Goal: Information Seeking & Learning: Learn about a topic

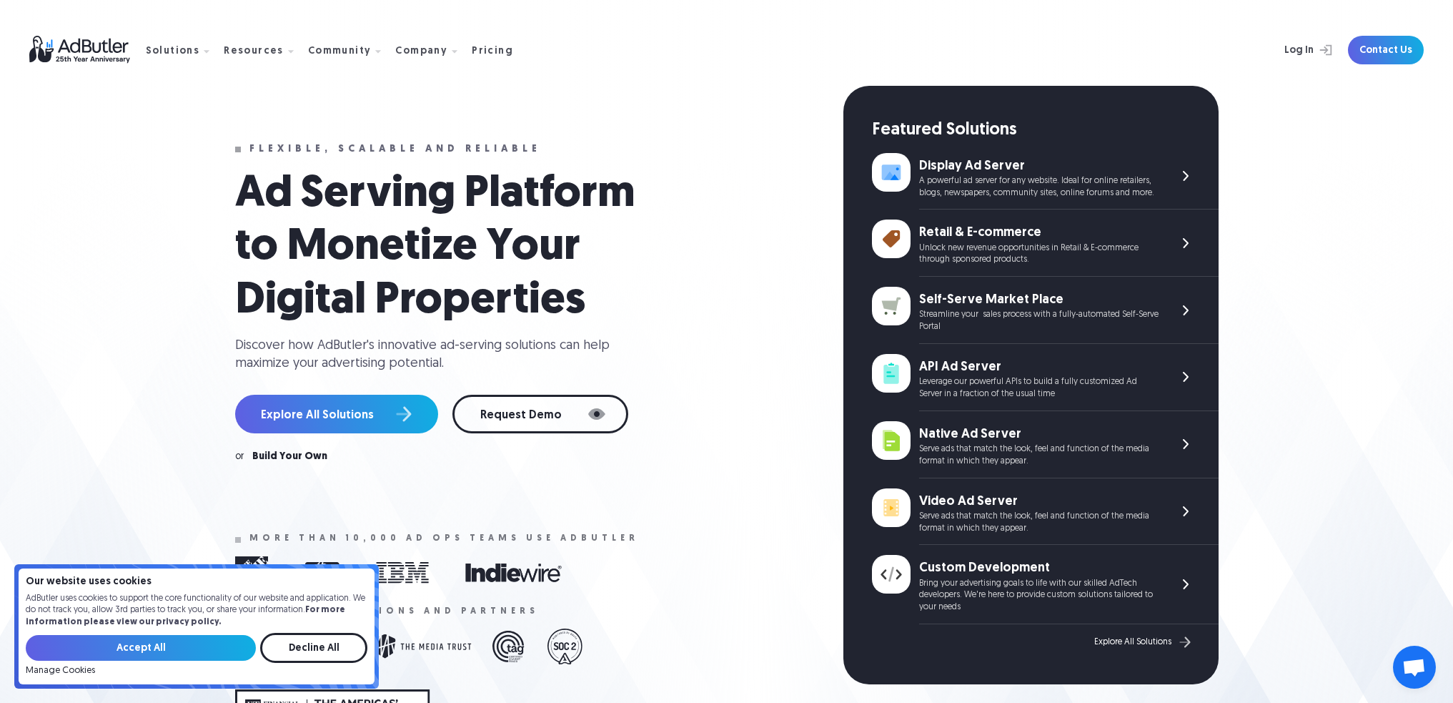
click at [1149, 640] on div "Explore All Solutions" at bounding box center [1132, 642] width 77 height 10
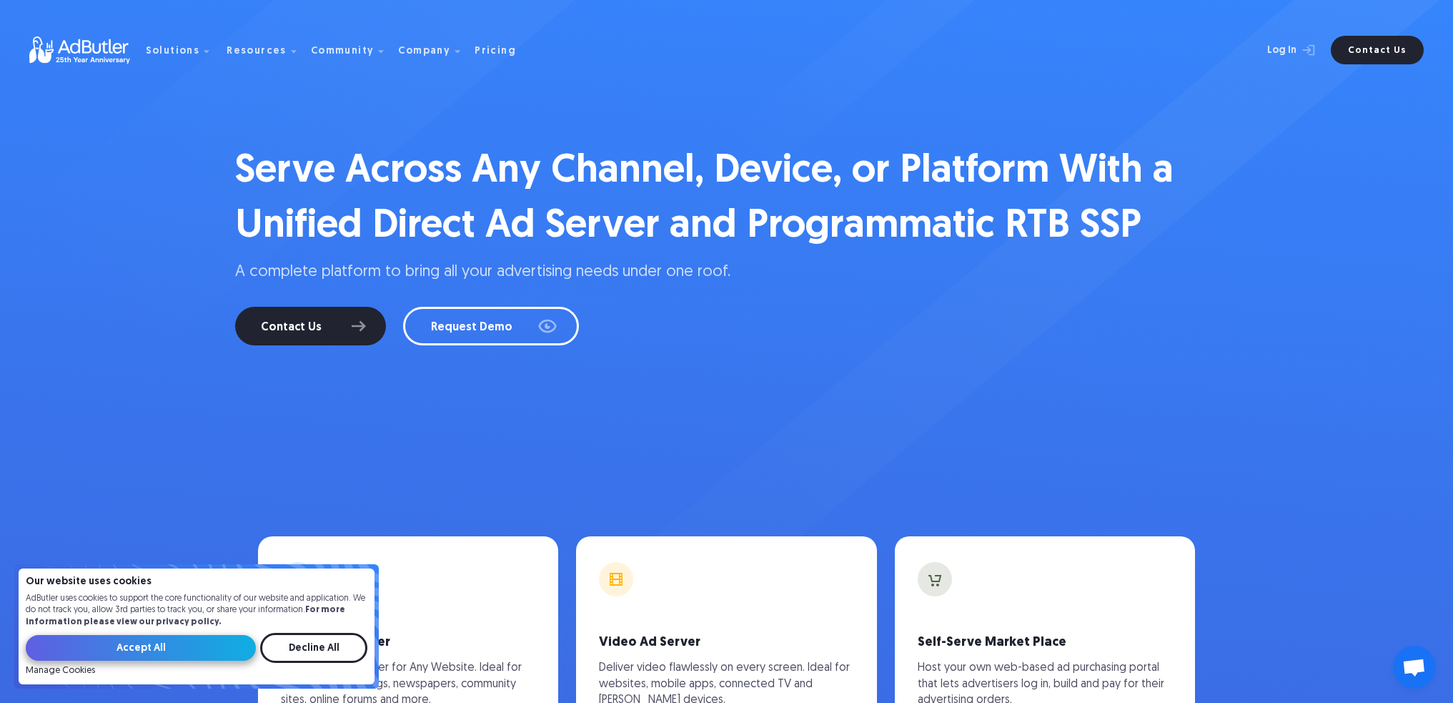
click at [199, 643] on input "Accept All" at bounding box center [141, 648] width 230 height 26
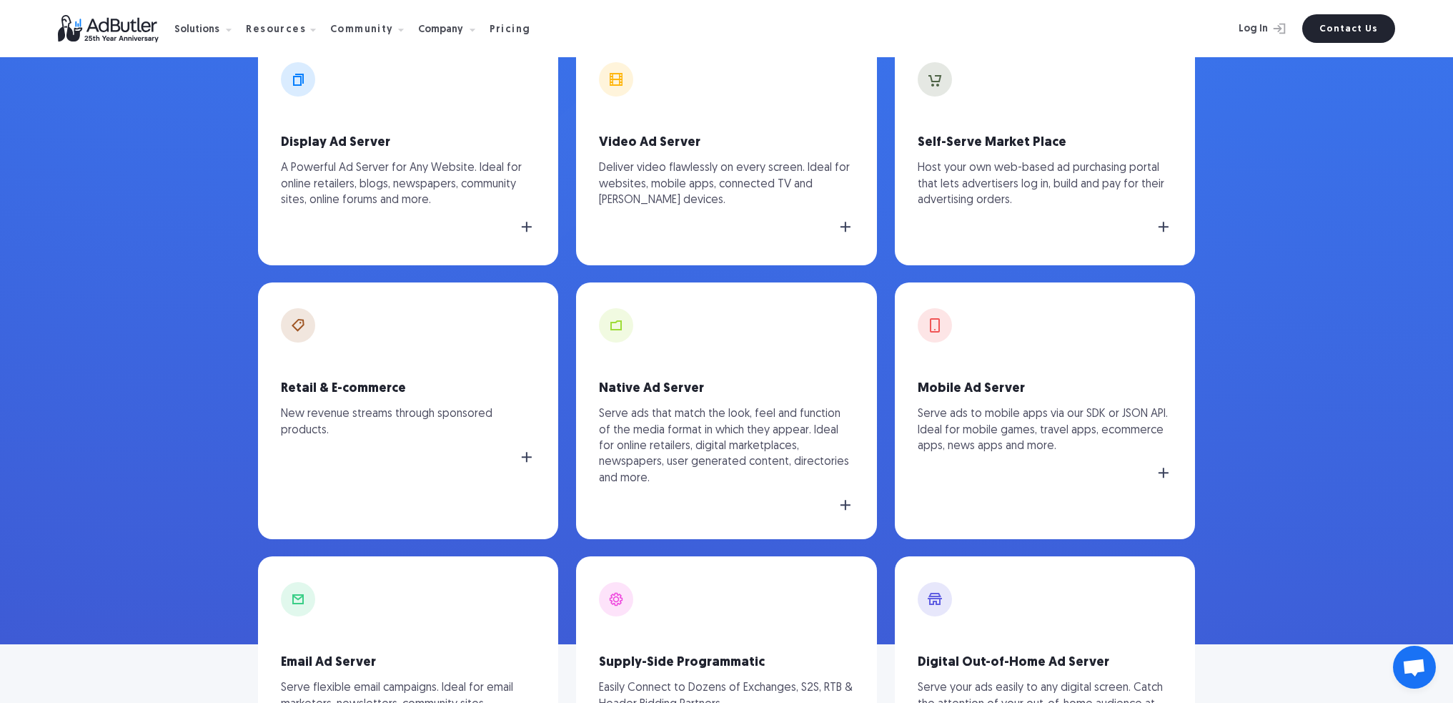
scroll to position [500, 0]
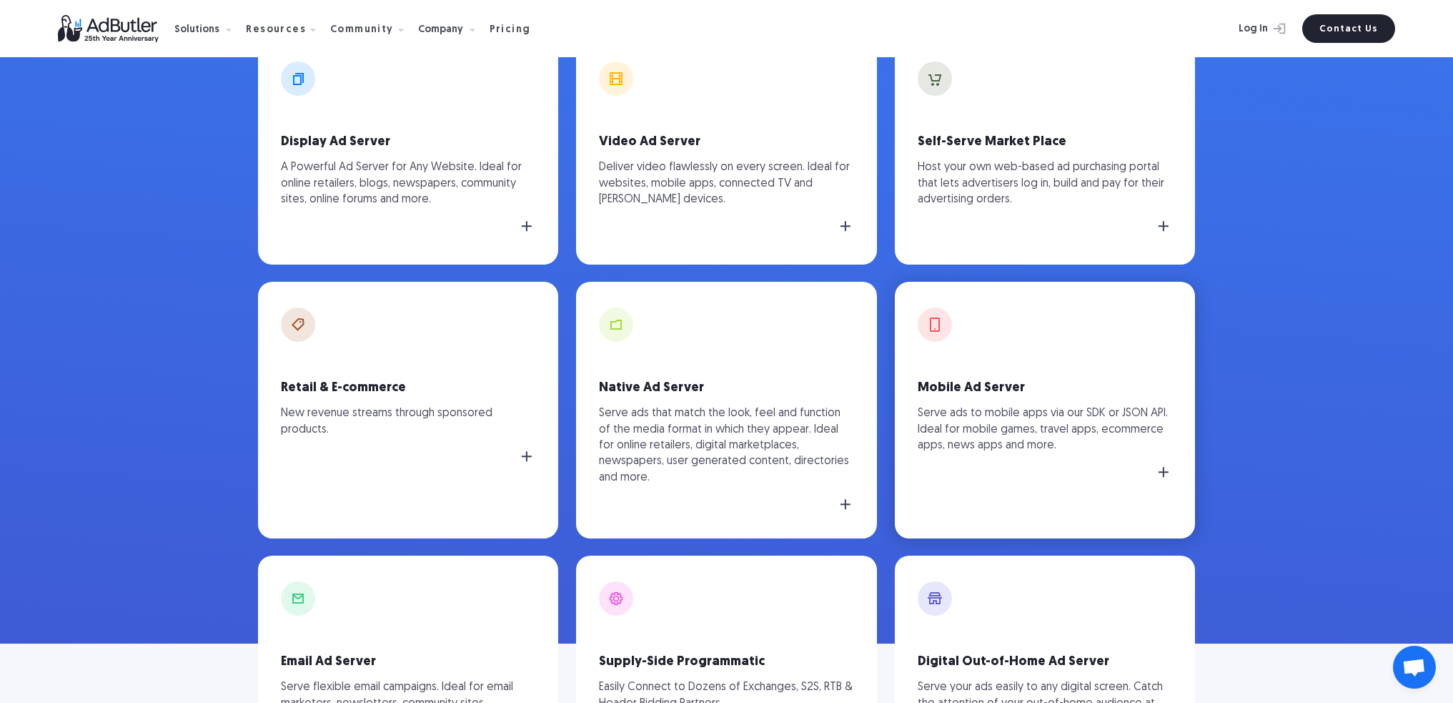
click at [1114, 447] on p "Serve ads to mobile apps via our SDK or JSON API. Ideal for mobile games, trave…" at bounding box center [1045, 429] width 255 height 48
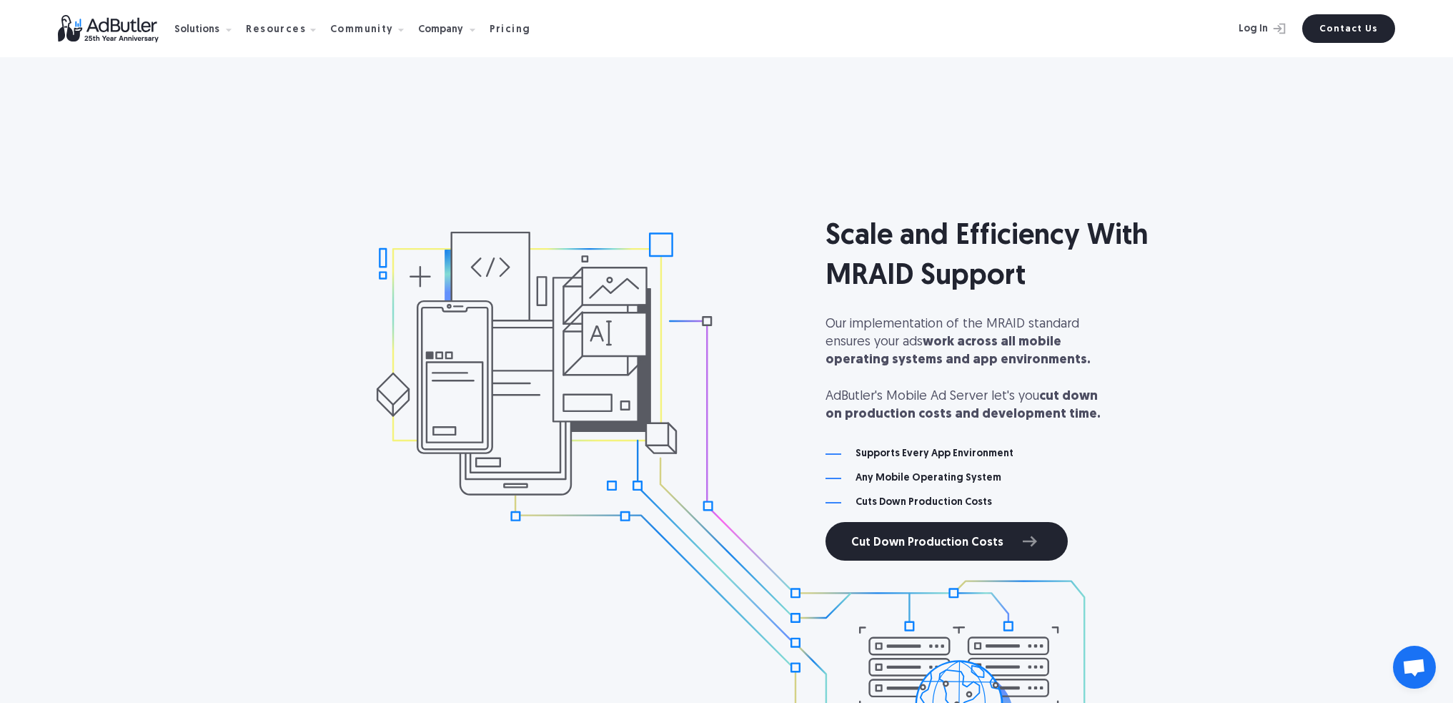
scroll to position [1215, 0]
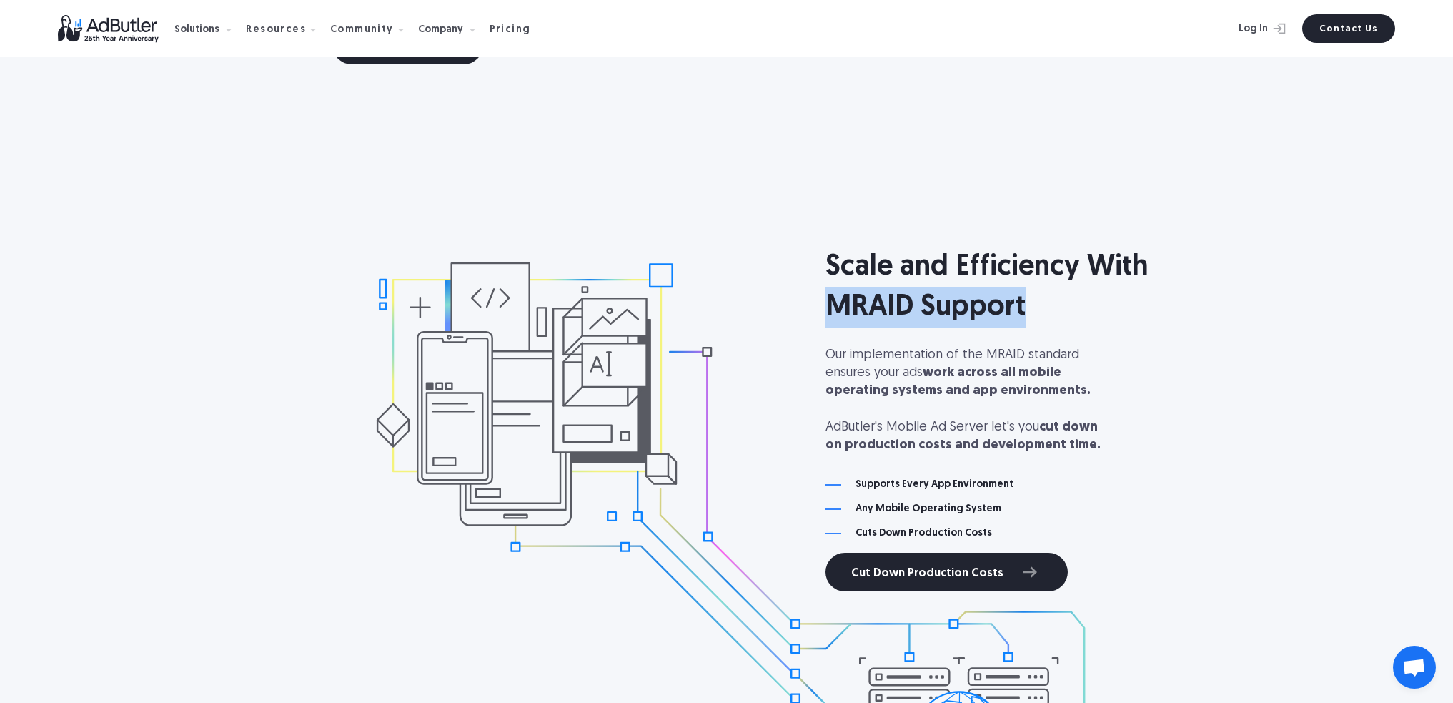
drag, startPoint x: 1027, startPoint y: 310, endPoint x: 829, endPoint y: 288, distance: 199.2
click at [829, 288] on h2 "Scale and Efficiency With MRAID Support" at bounding box center [1021, 287] width 393 height 80
copy h2 "MRAID Support"
